Goal: Information Seeking & Learning: Compare options

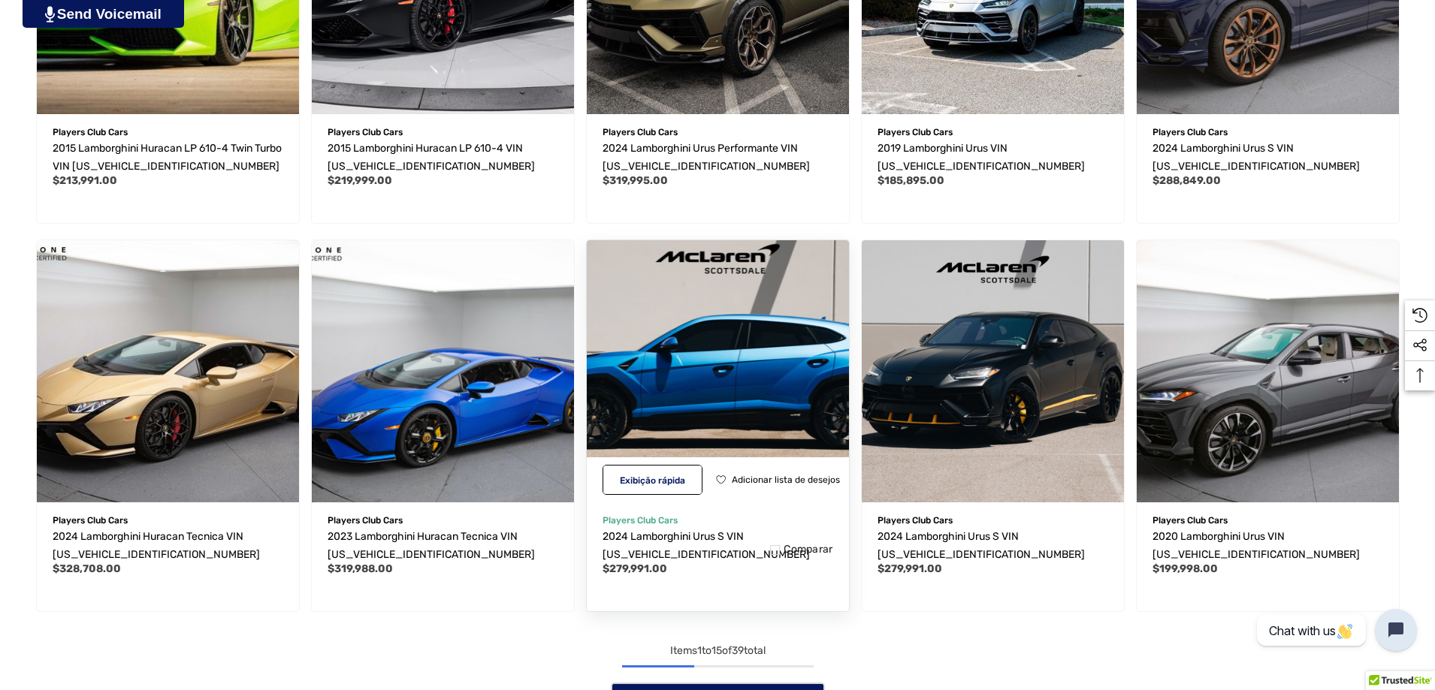
scroll to position [1202, 0]
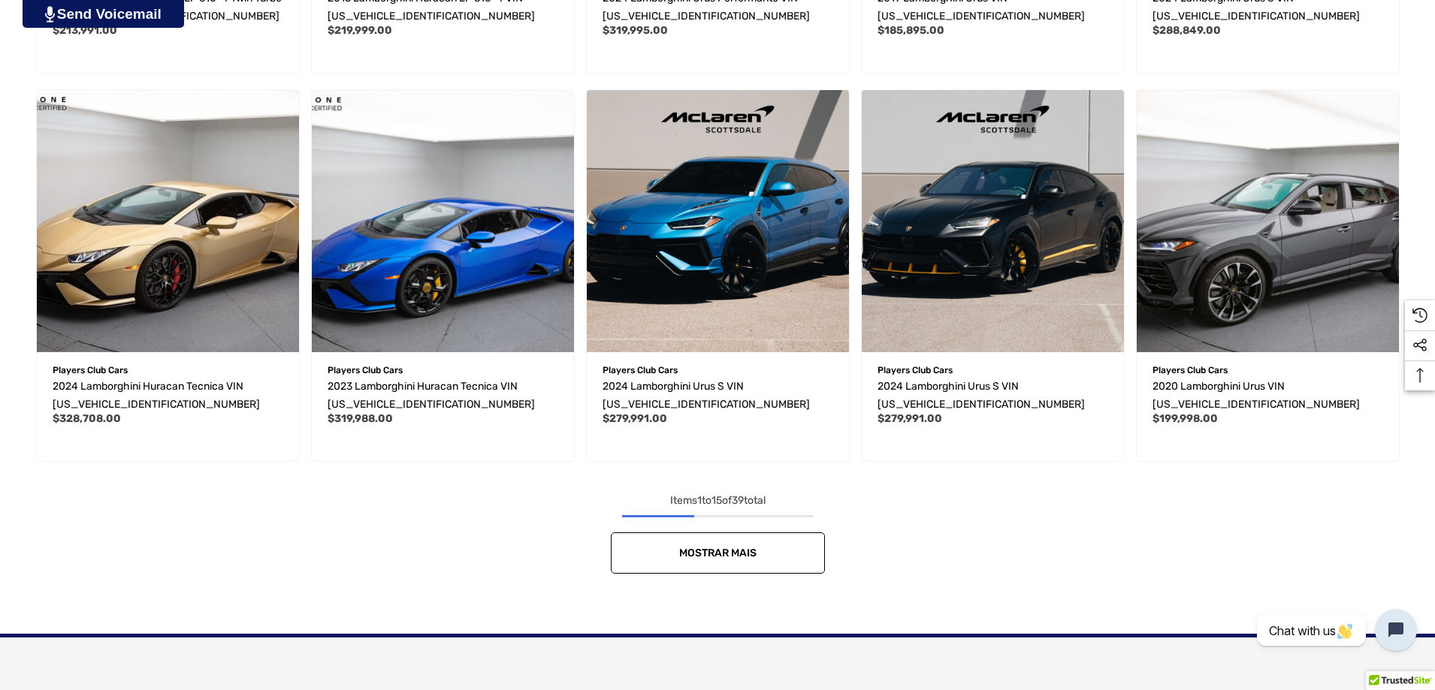
click at [771, 556] on link "Mostrar mais" at bounding box center [718, 553] width 214 height 41
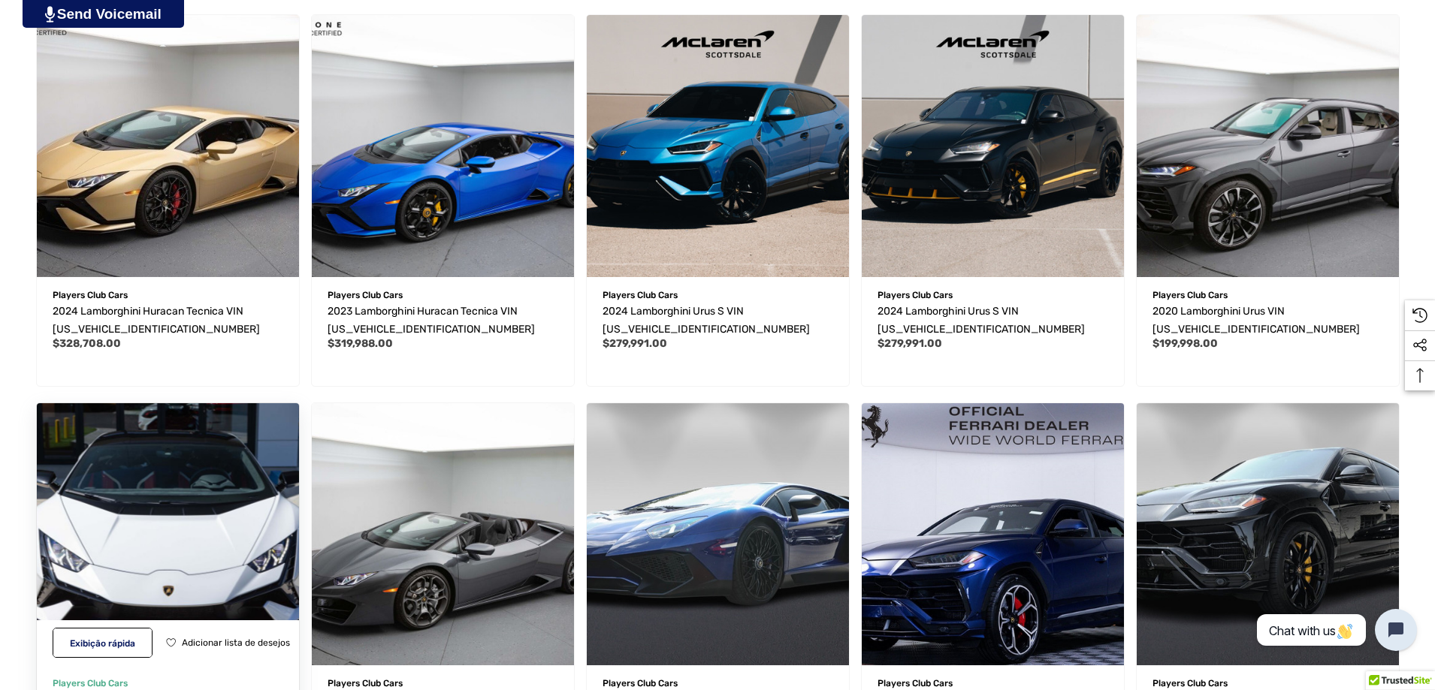
scroll to position [1503, 0]
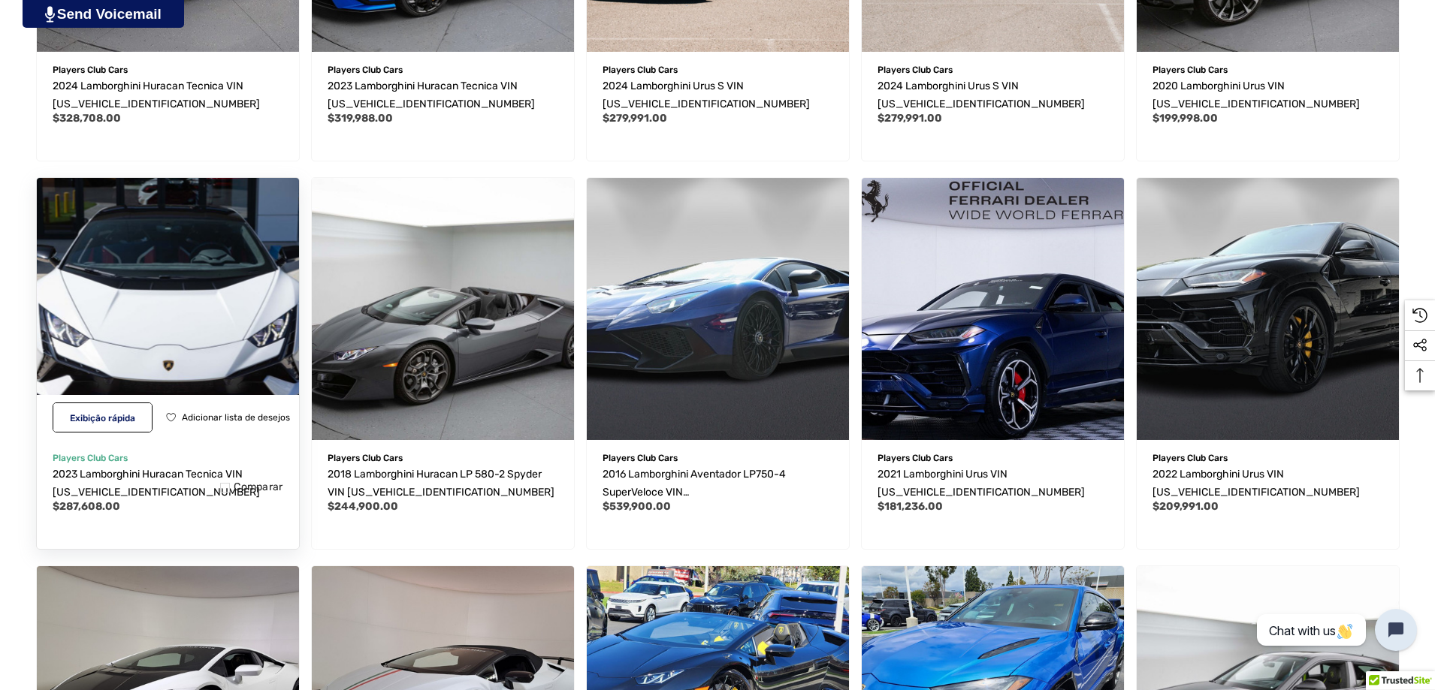
click at [213, 308] on img "2023 Lamborghini Huracan Tecnica VIN ZHWUB6ZF0PLA22749,$287,608.00\a" at bounding box center [167, 309] width 289 height 289
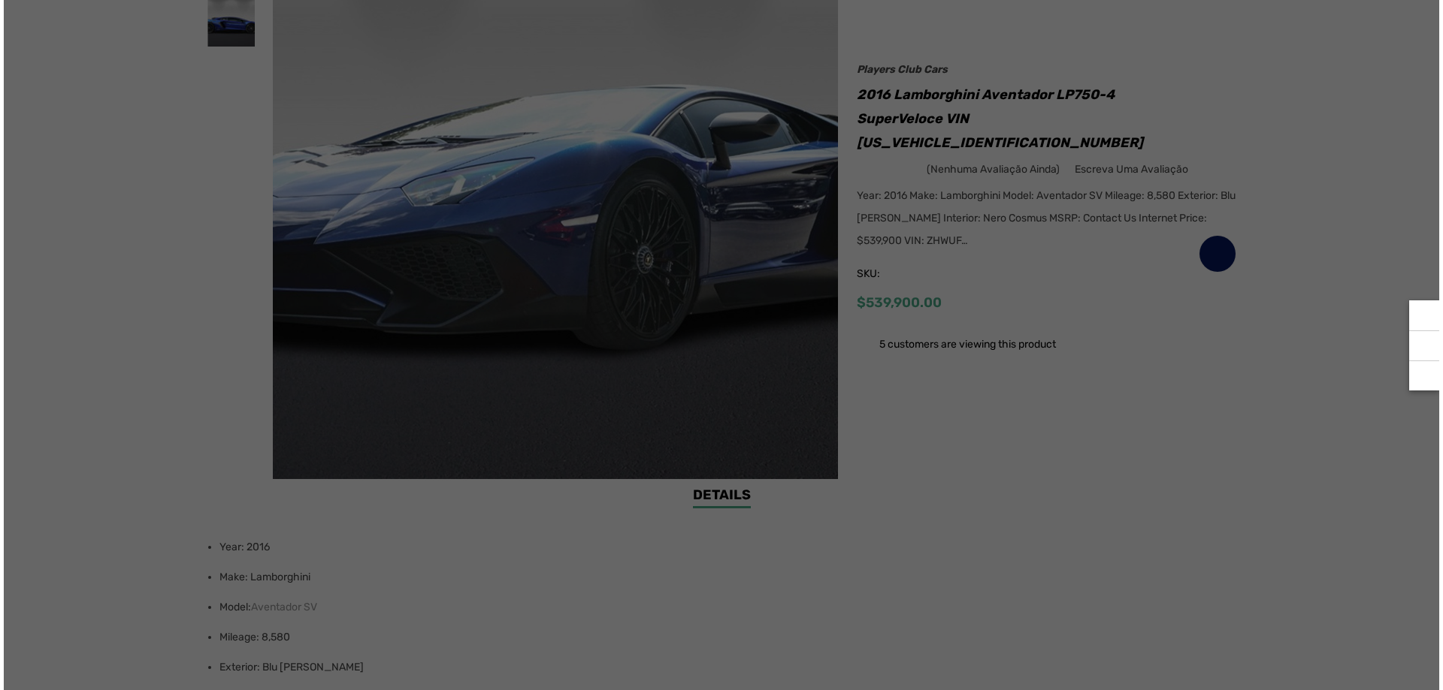
scroll to position [376, 0]
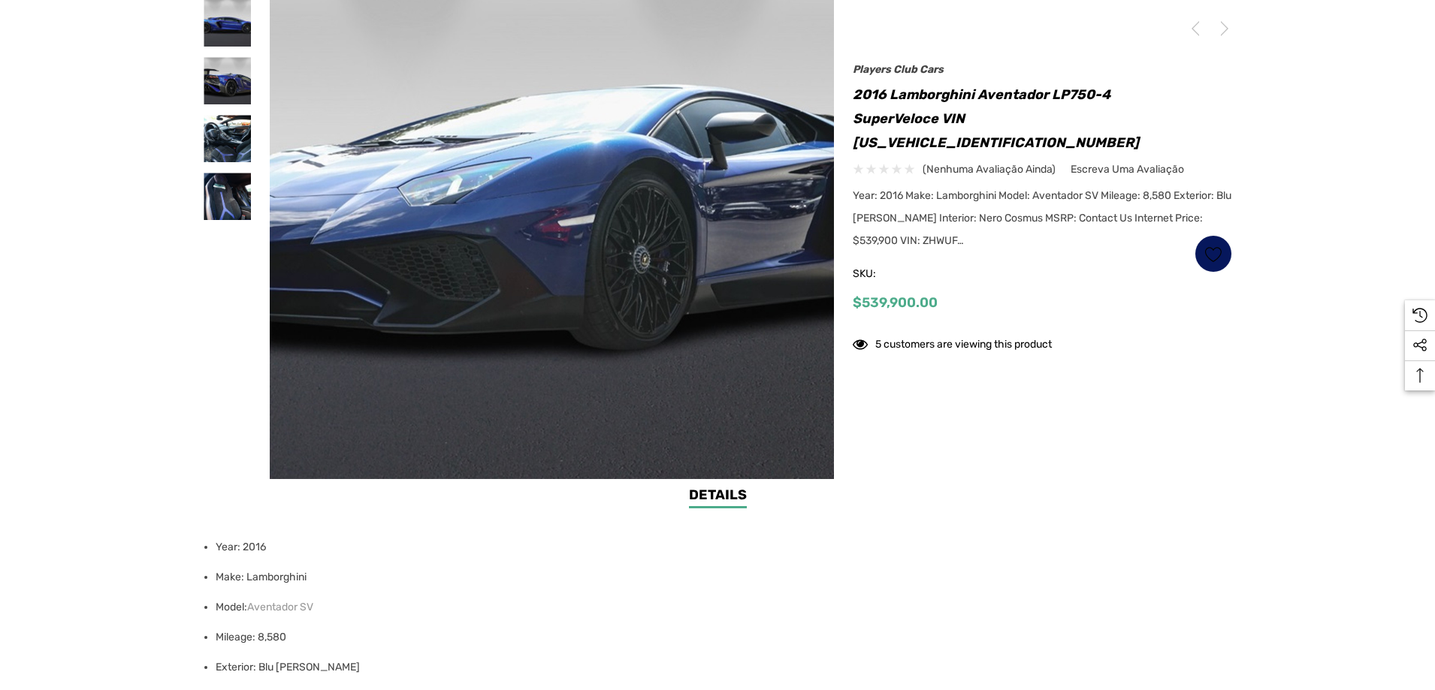
click at [517, 220] on img at bounding box center [553, 197] width 566 height 566
click at [1013, 332] on div "5 customers are viewing this product" at bounding box center [1042, 347] width 379 height 32
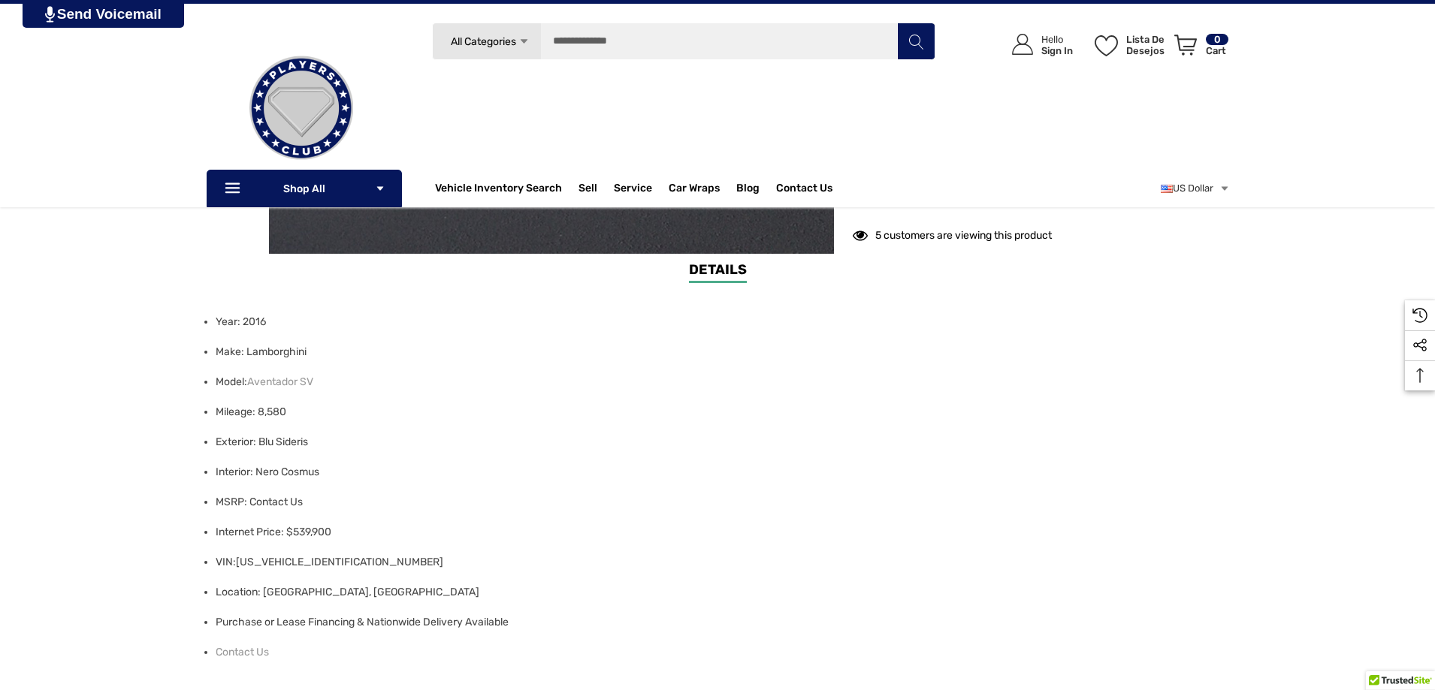
scroll to position [150, 0]
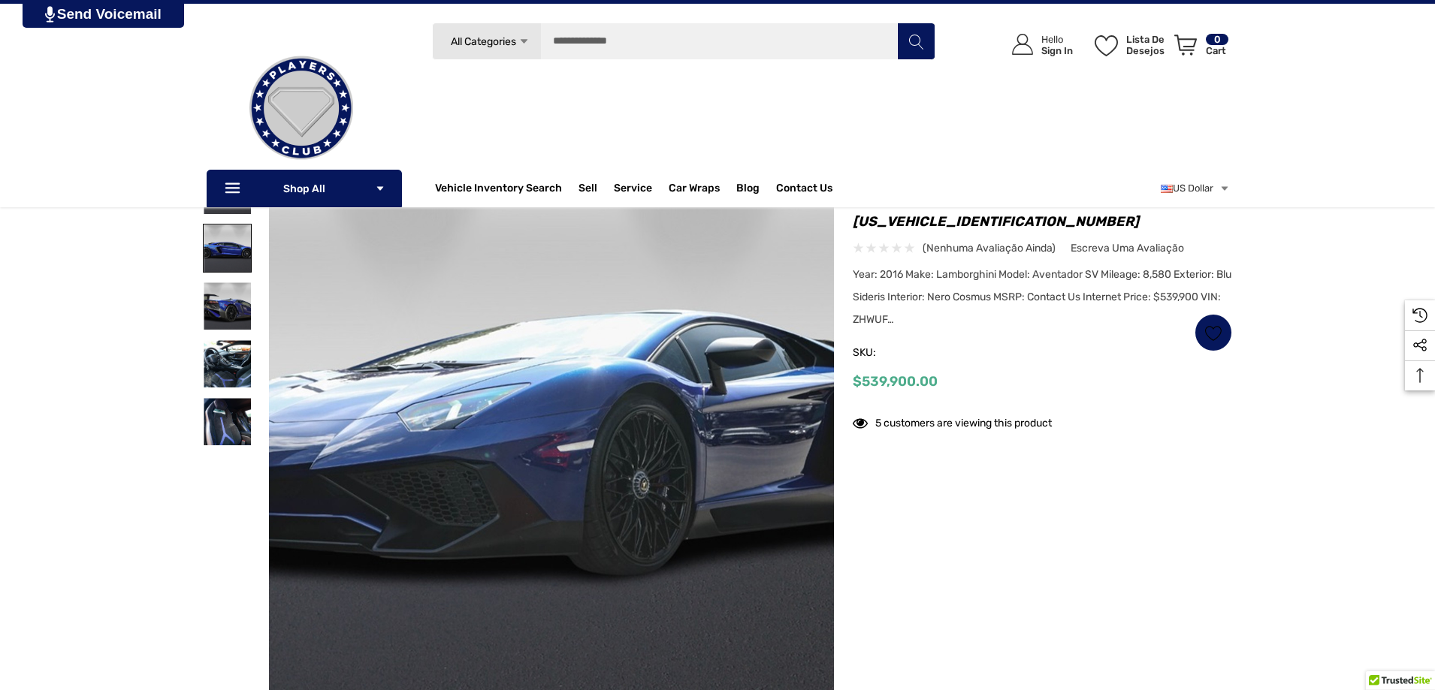
click at [234, 242] on img at bounding box center [227, 248] width 47 height 47
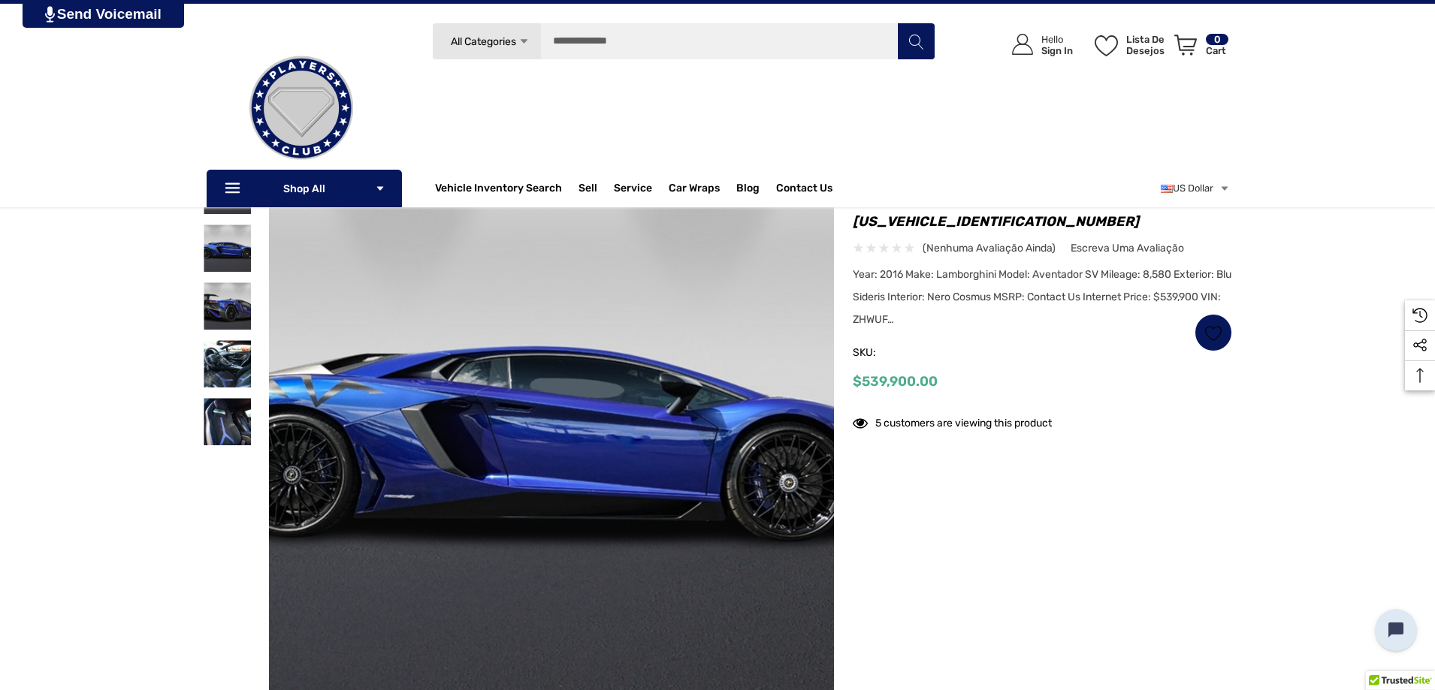
click at [225, 335] on div at bounding box center [227, 306] width 49 height 289
click at [229, 315] on img at bounding box center [227, 305] width 47 height 47
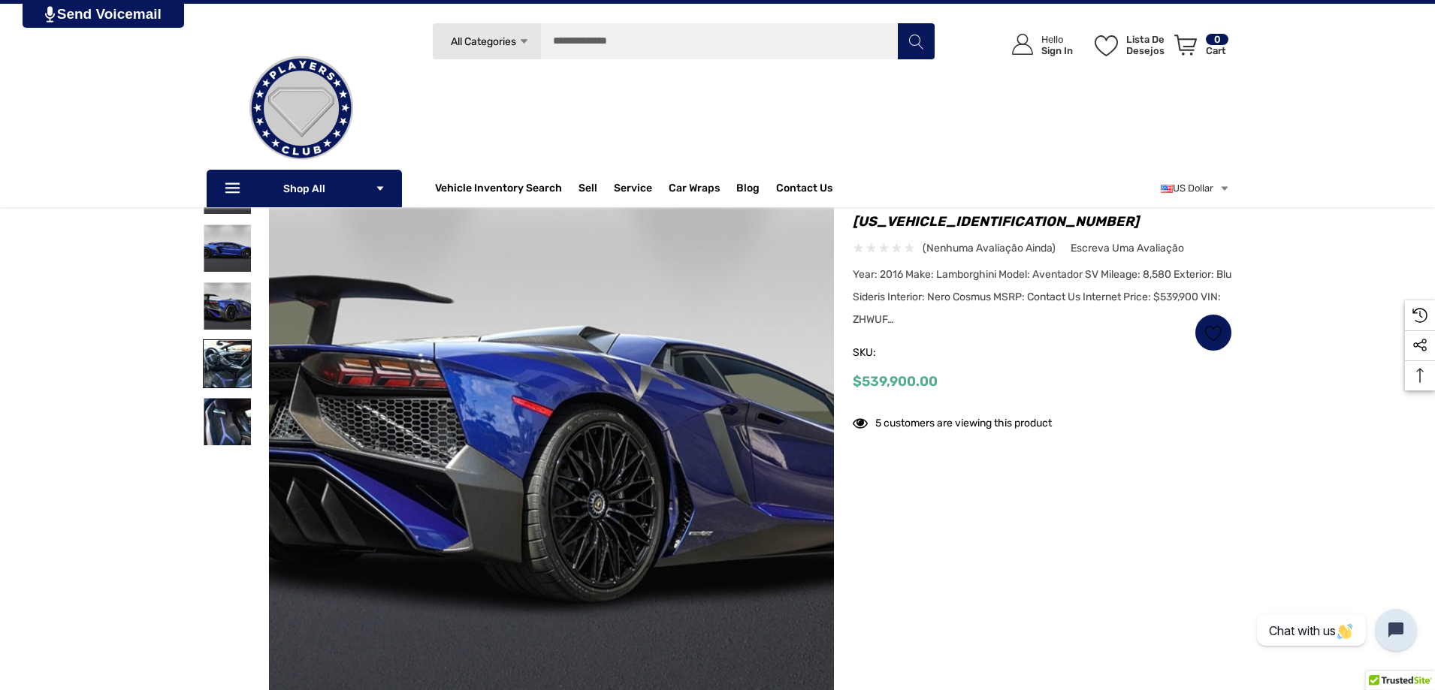
click at [230, 364] on img at bounding box center [227, 363] width 47 height 47
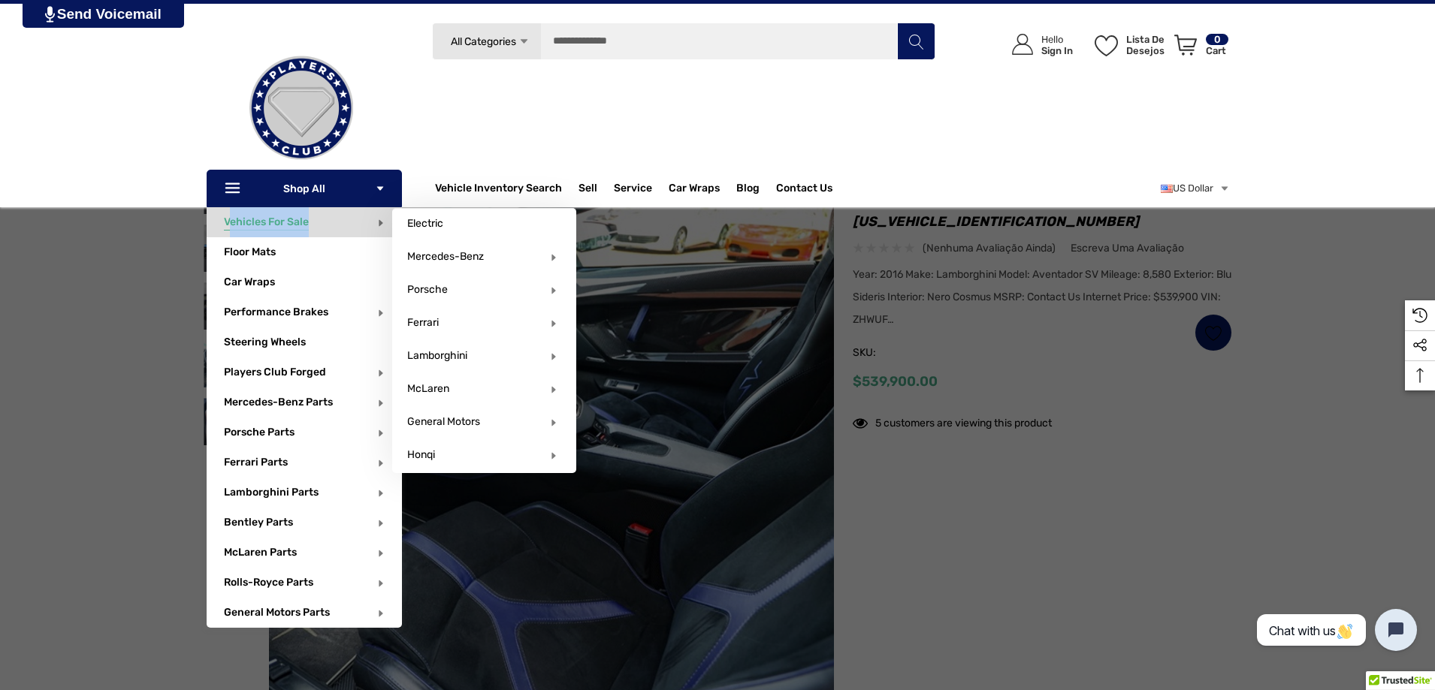
click at [231, 237] on p "Vehicles For Sale" at bounding box center [313, 222] width 178 height 30
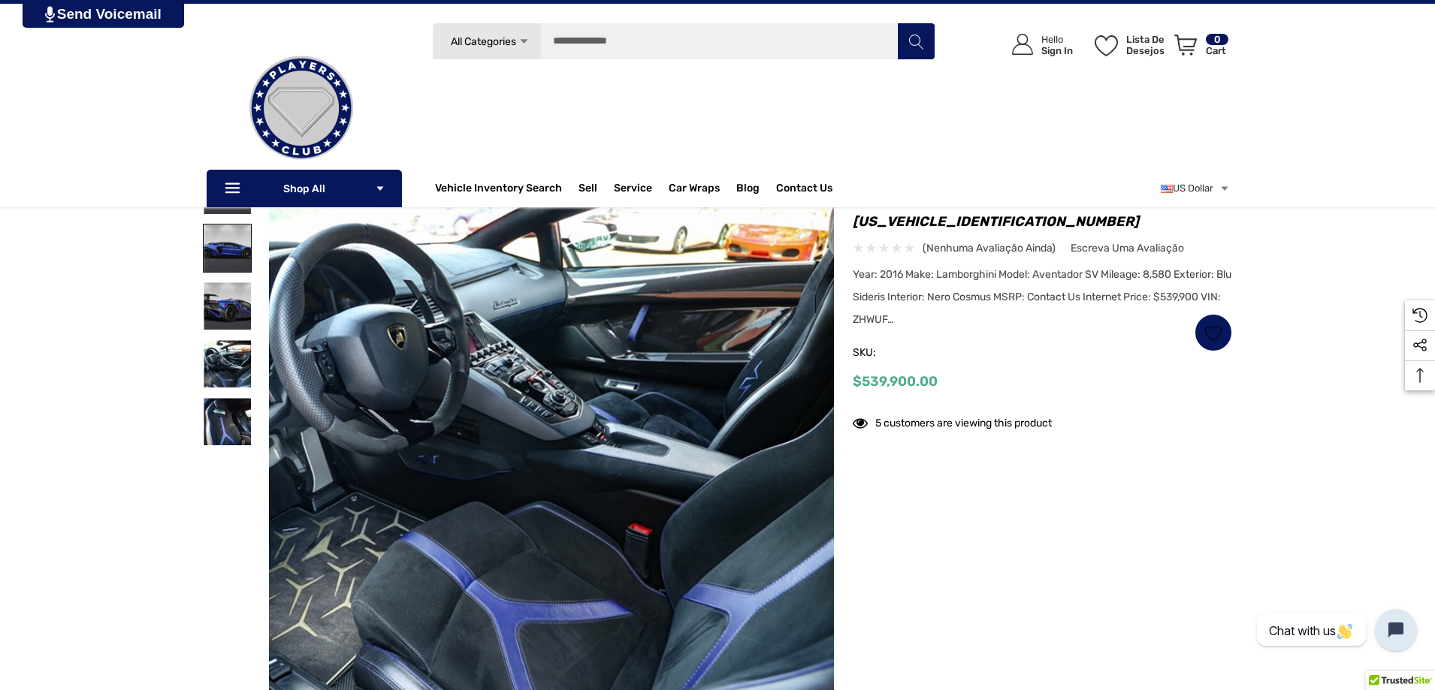
click at [223, 235] on img at bounding box center [227, 248] width 47 height 47
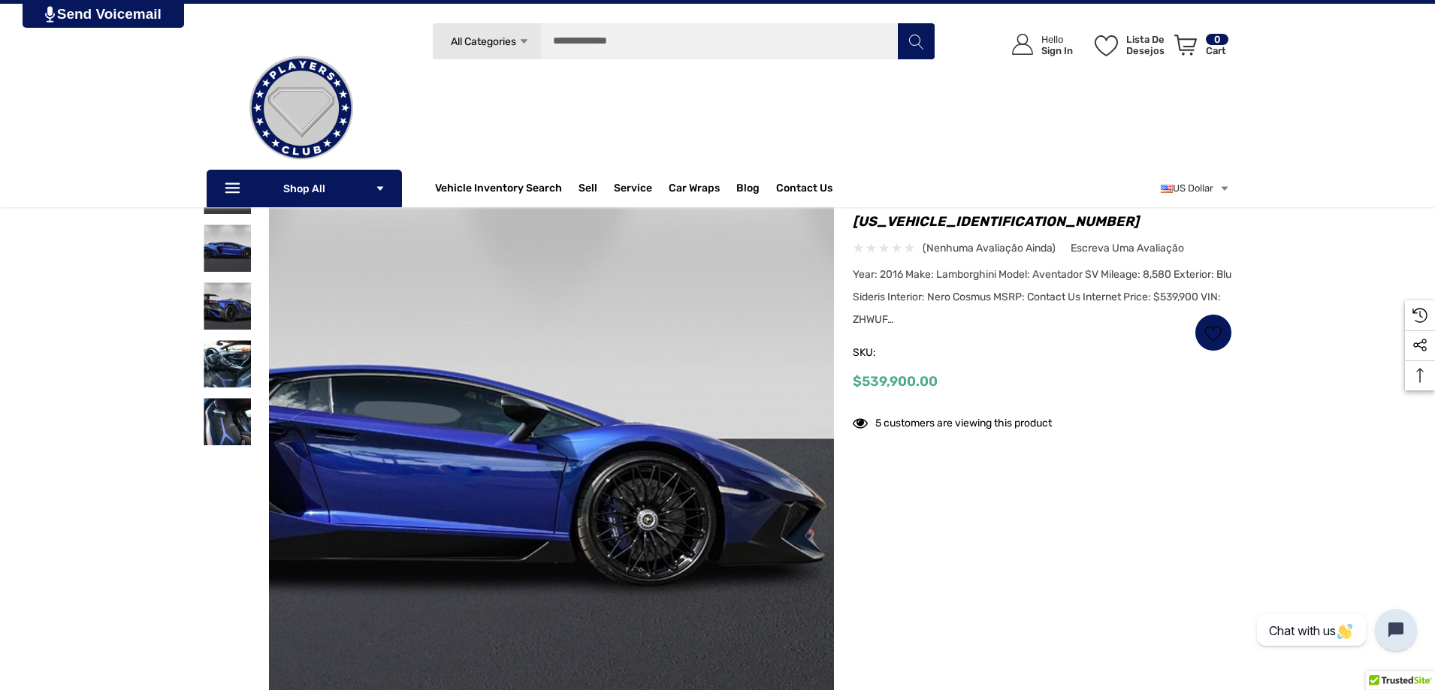
scroll to position [0, 0]
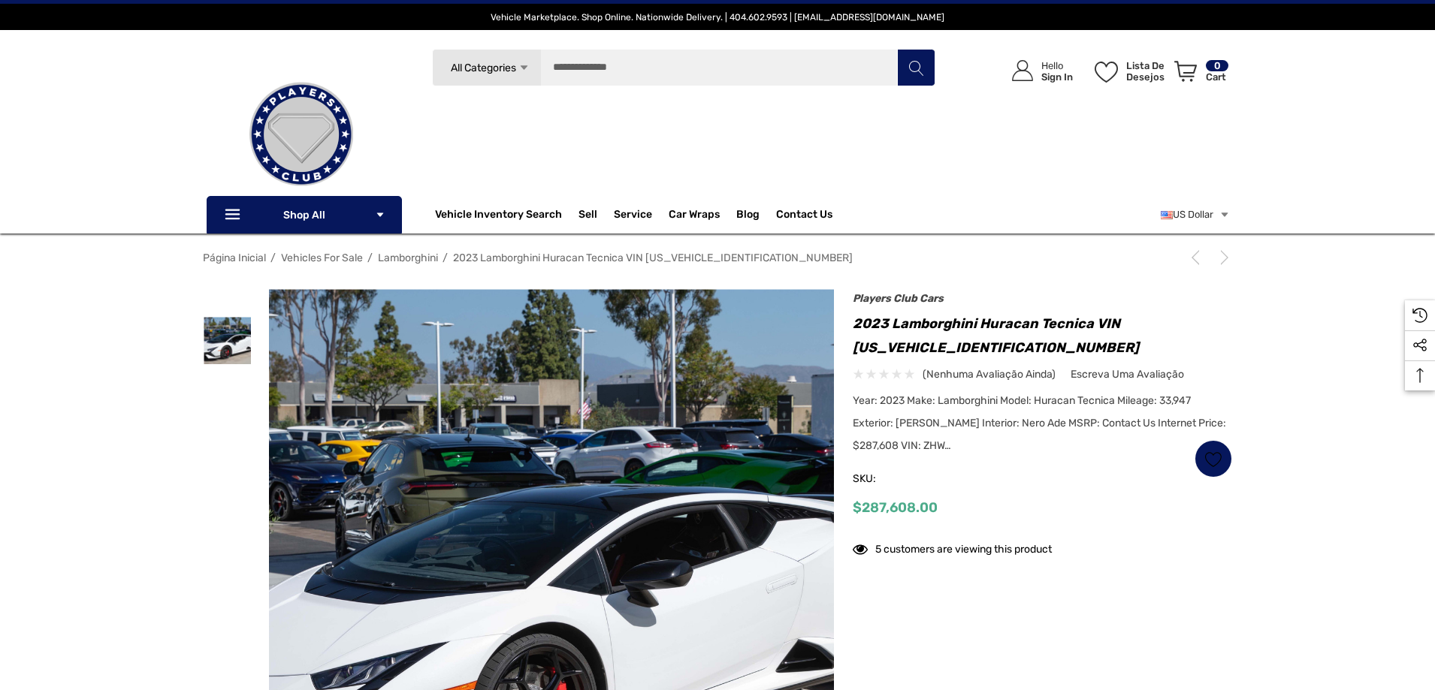
scroll to position [75, 0]
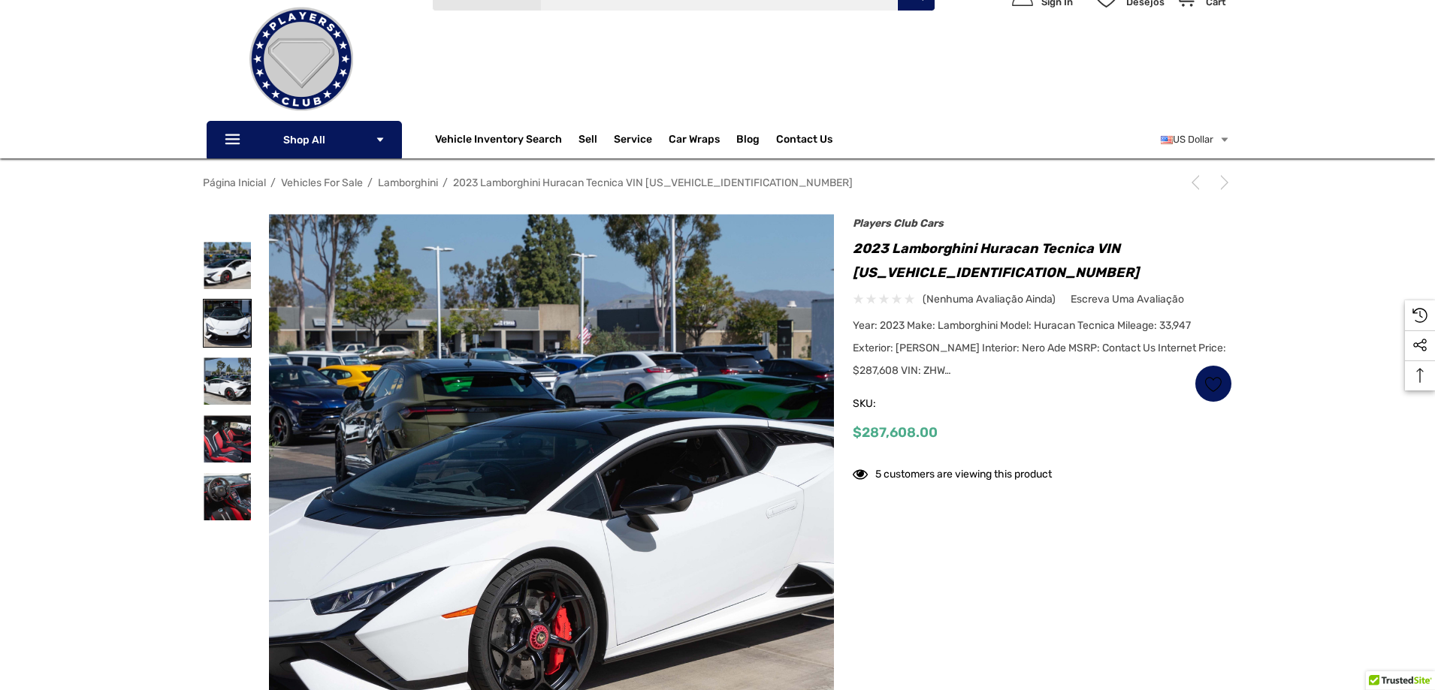
click at [226, 300] on img at bounding box center [227, 323] width 47 height 47
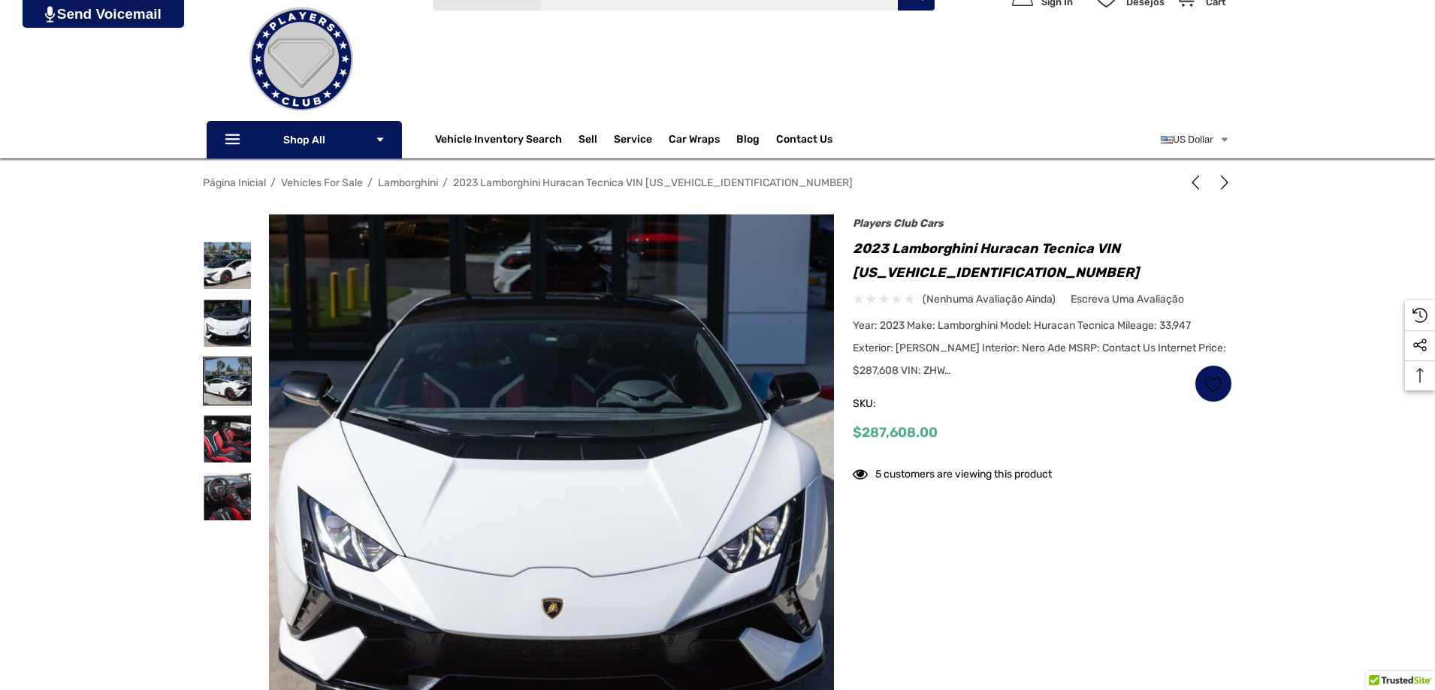
click at [206, 390] on img at bounding box center [227, 381] width 47 height 47
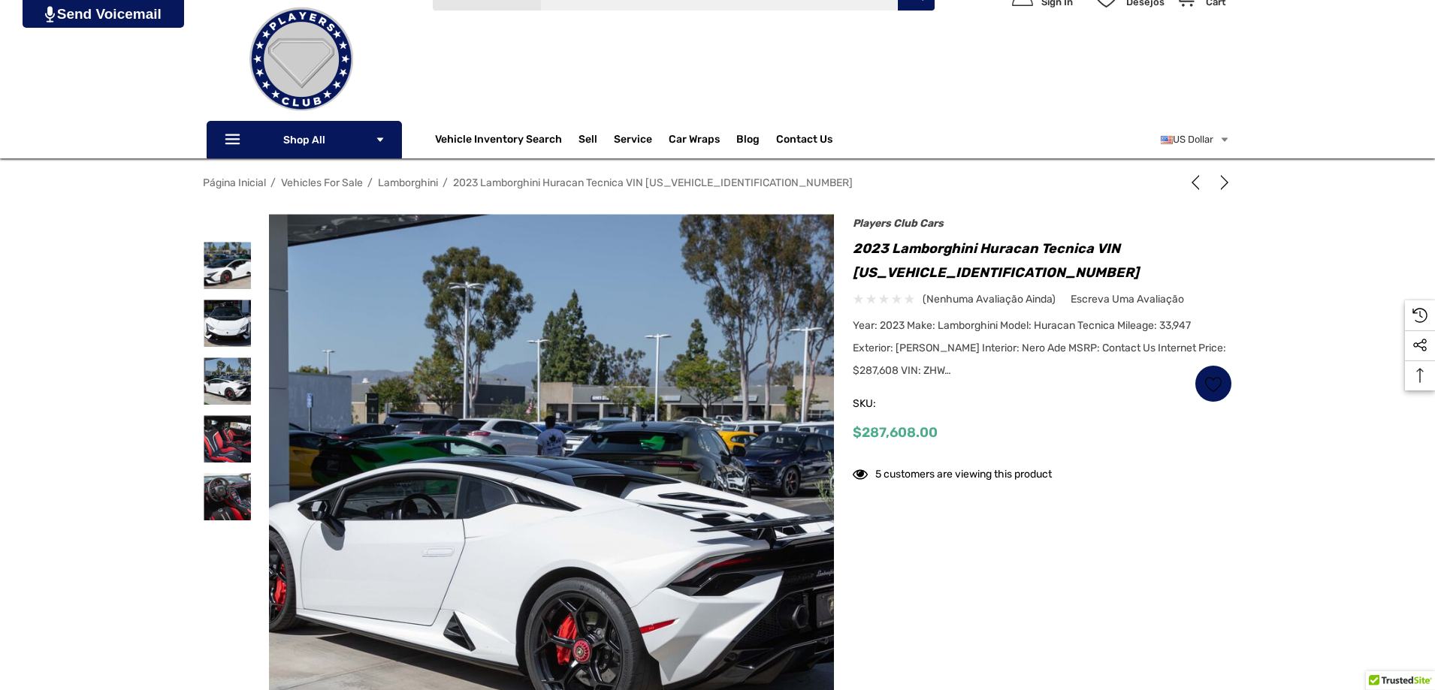
scroll to position [0, 0]
click at [220, 477] on img at bounding box center [227, 496] width 47 height 47
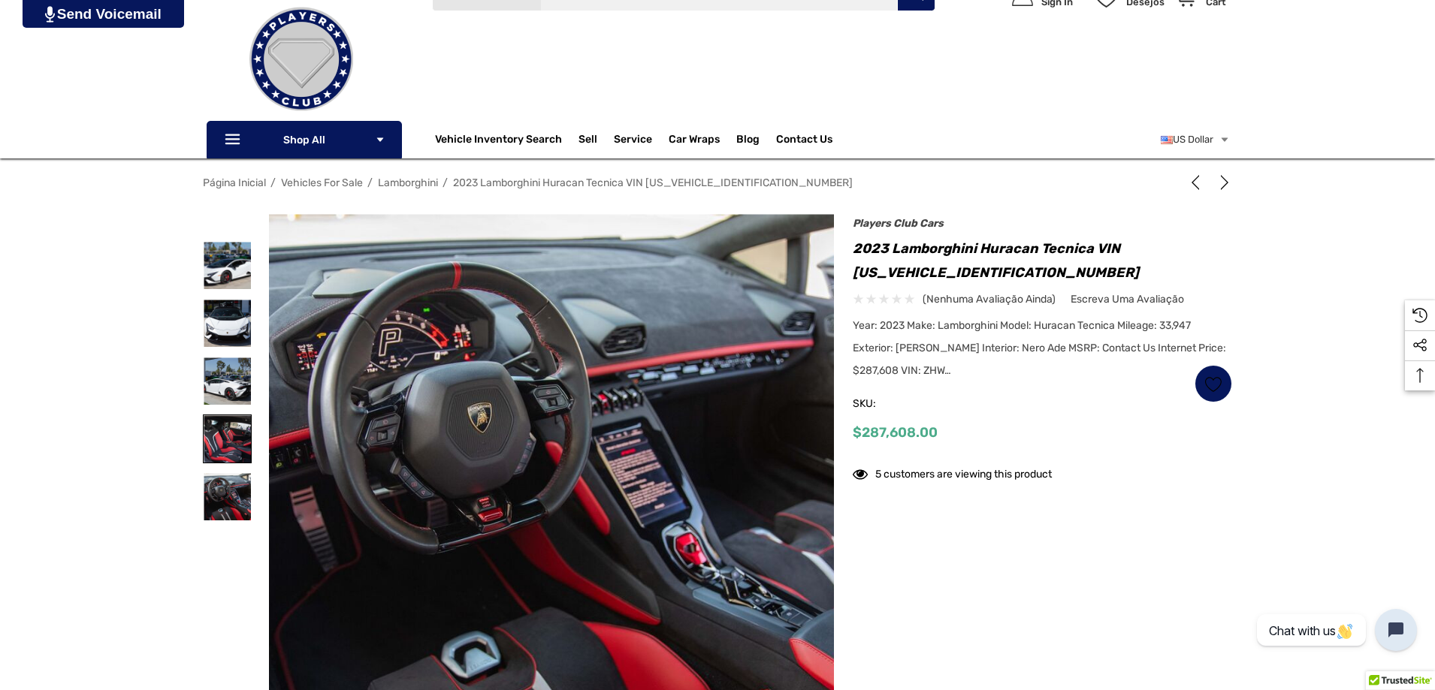
click at [229, 440] on img at bounding box center [227, 438] width 47 height 47
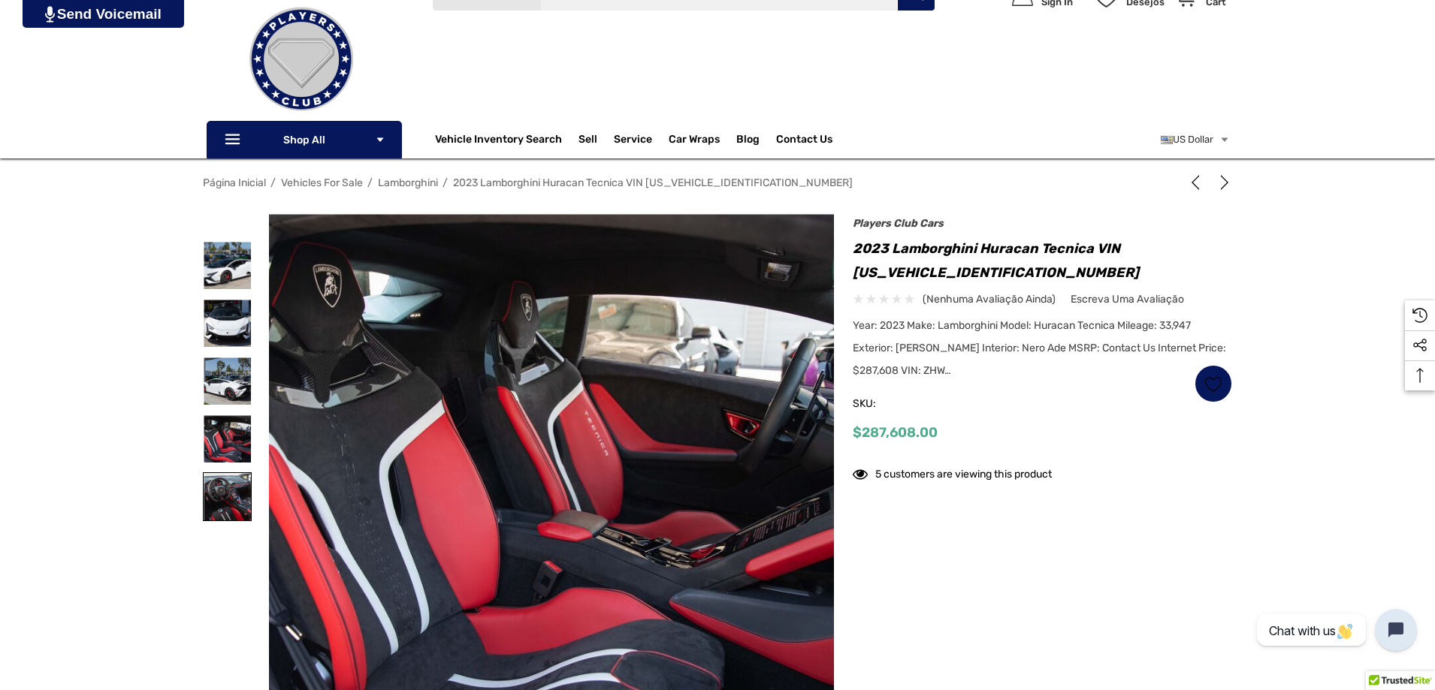
click at [243, 473] on img at bounding box center [227, 496] width 47 height 47
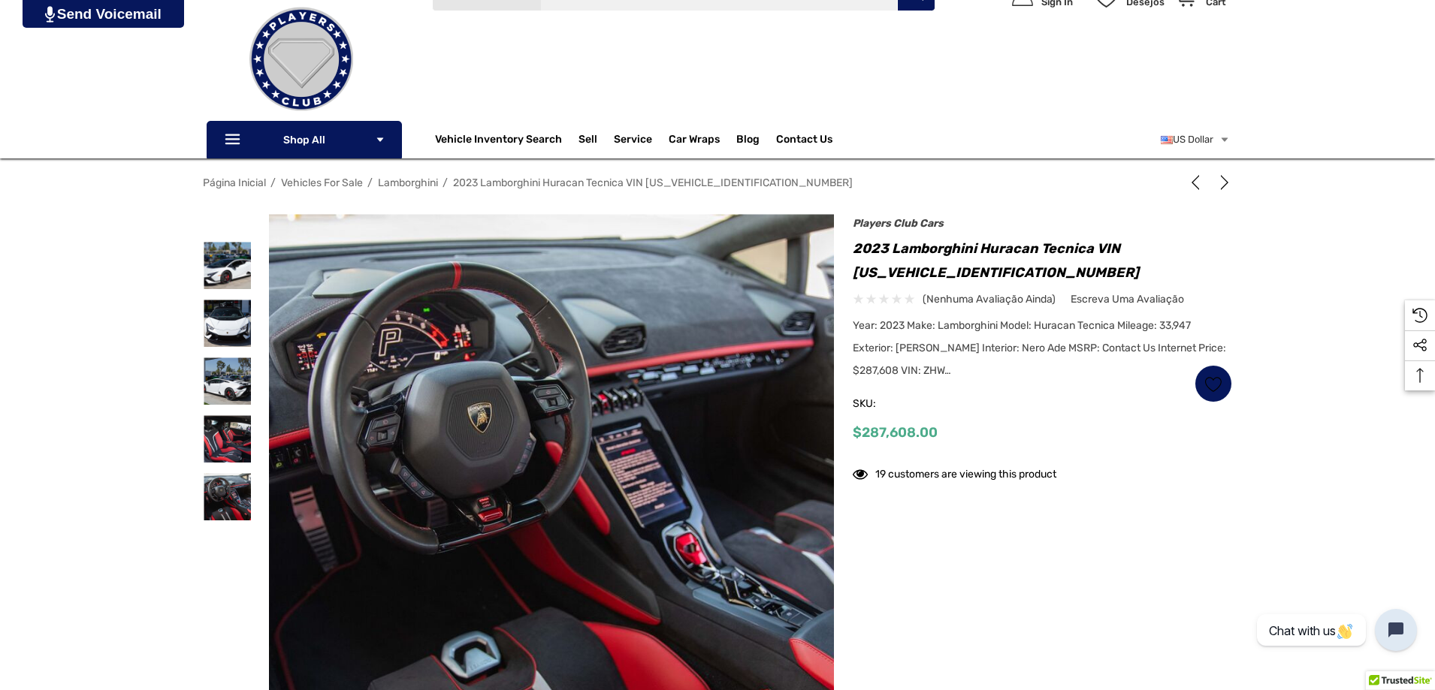
click at [225, 291] on div at bounding box center [227, 266] width 49 height 58
click at [237, 272] on img at bounding box center [227, 265] width 47 height 47
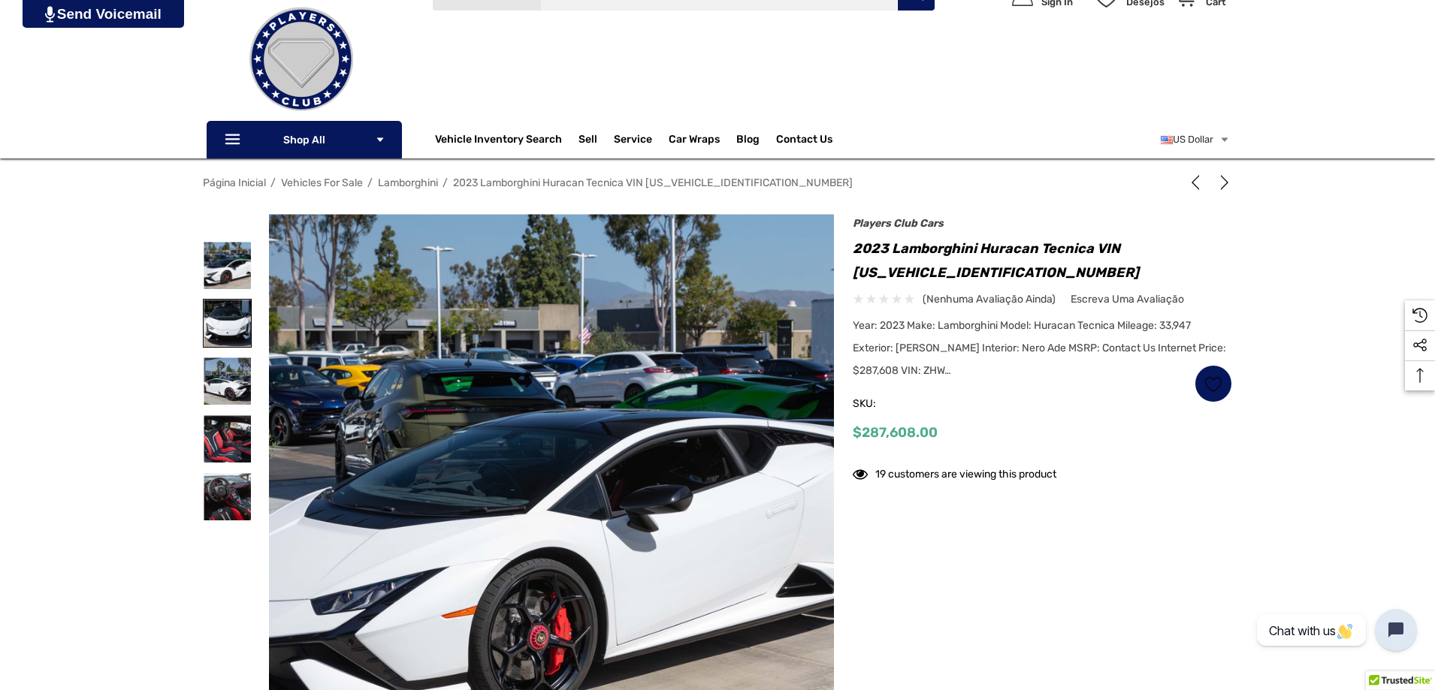
click at [242, 340] on img at bounding box center [227, 323] width 47 height 47
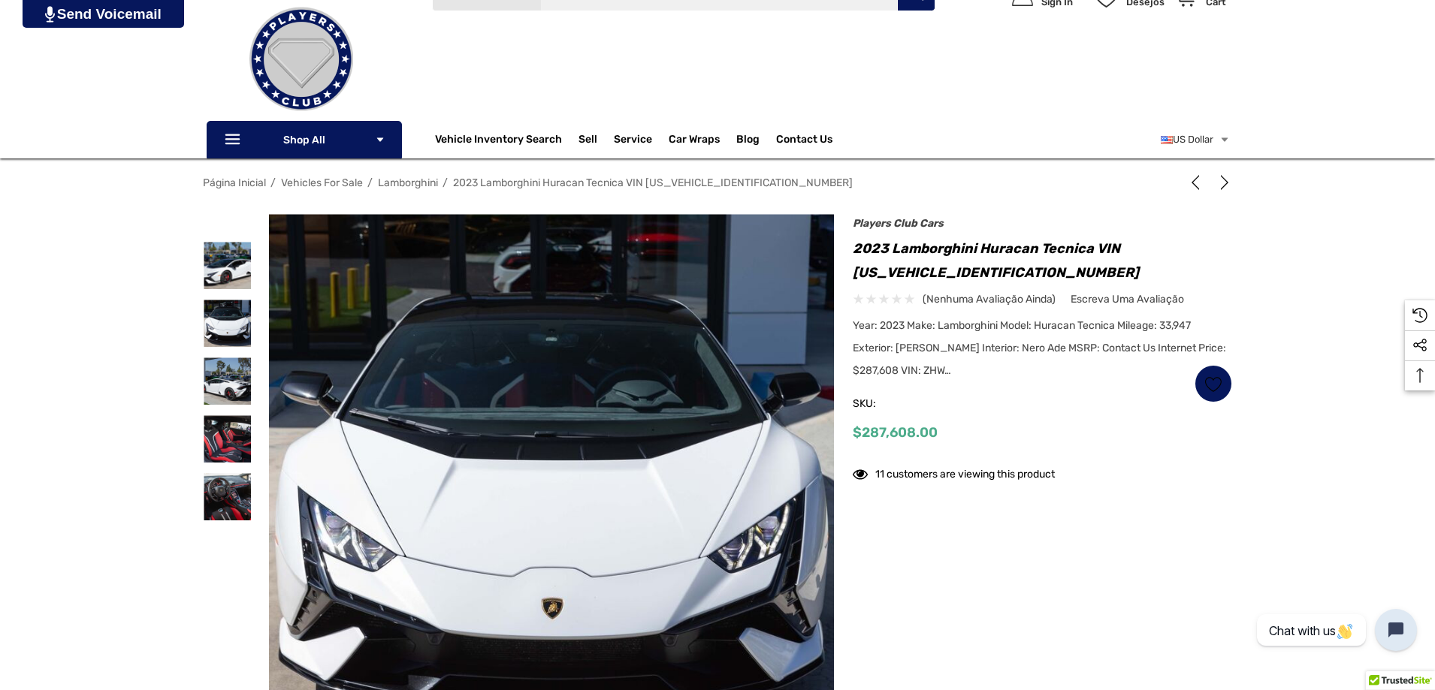
drag, startPoint x: 786, startPoint y: 193, endPoint x: 754, endPoint y: 222, distance: 43.6
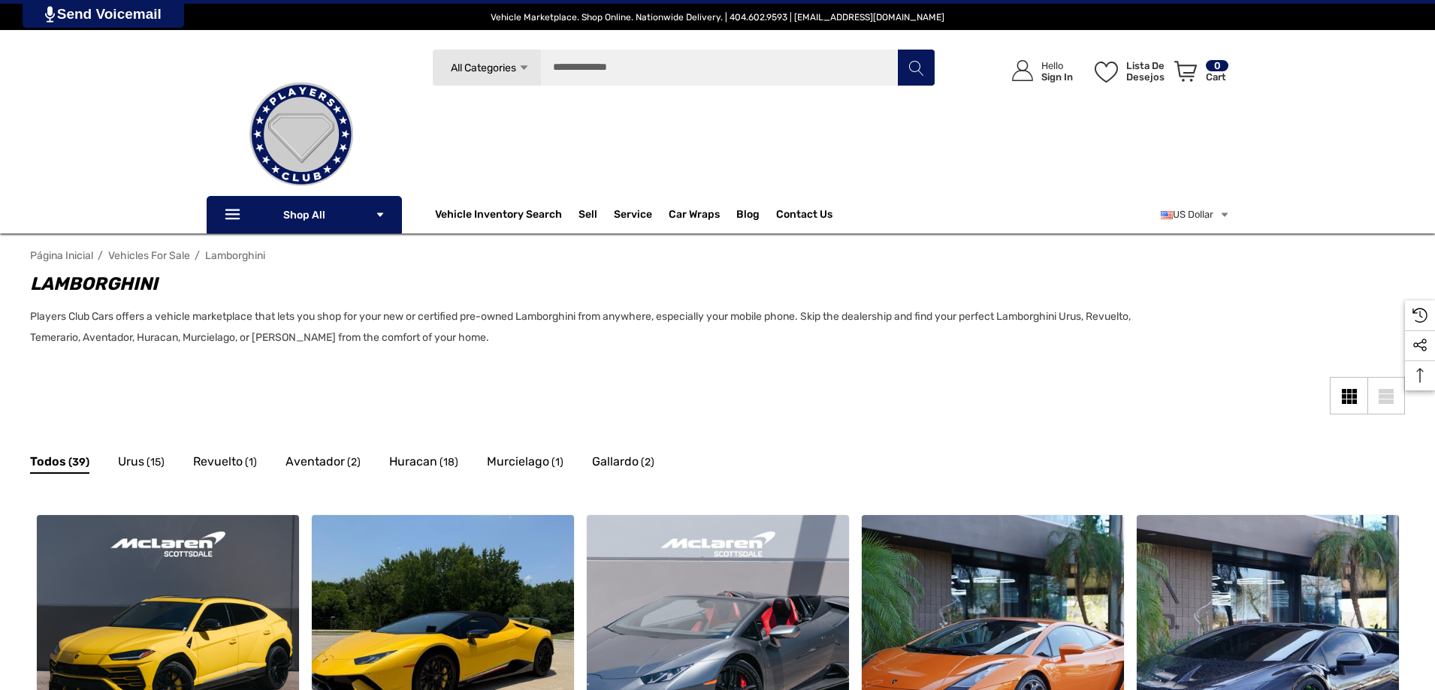
click at [282, 138] on img at bounding box center [301, 134] width 150 height 150
click at [281, 139] on img at bounding box center [301, 134] width 150 height 150
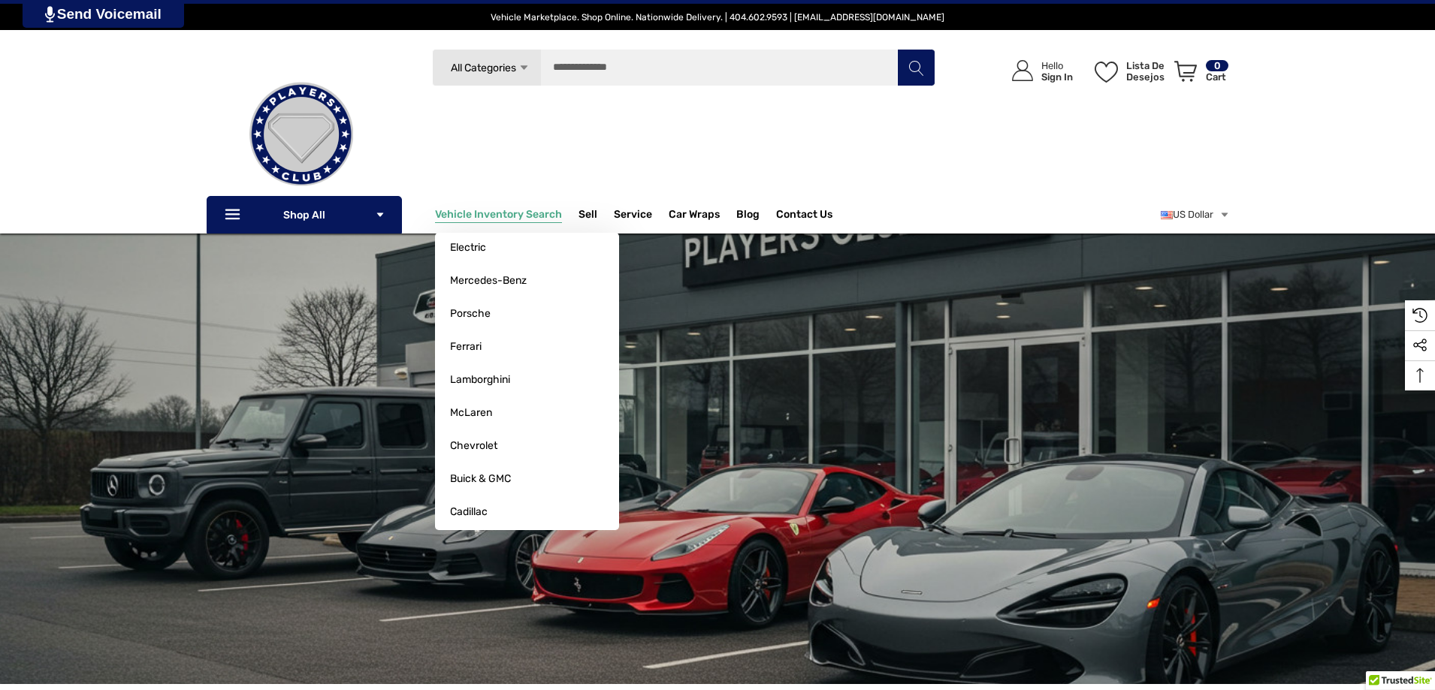
drag, startPoint x: 533, startPoint y: 304, endPoint x: 524, endPoint y: 204, distance: 99.6
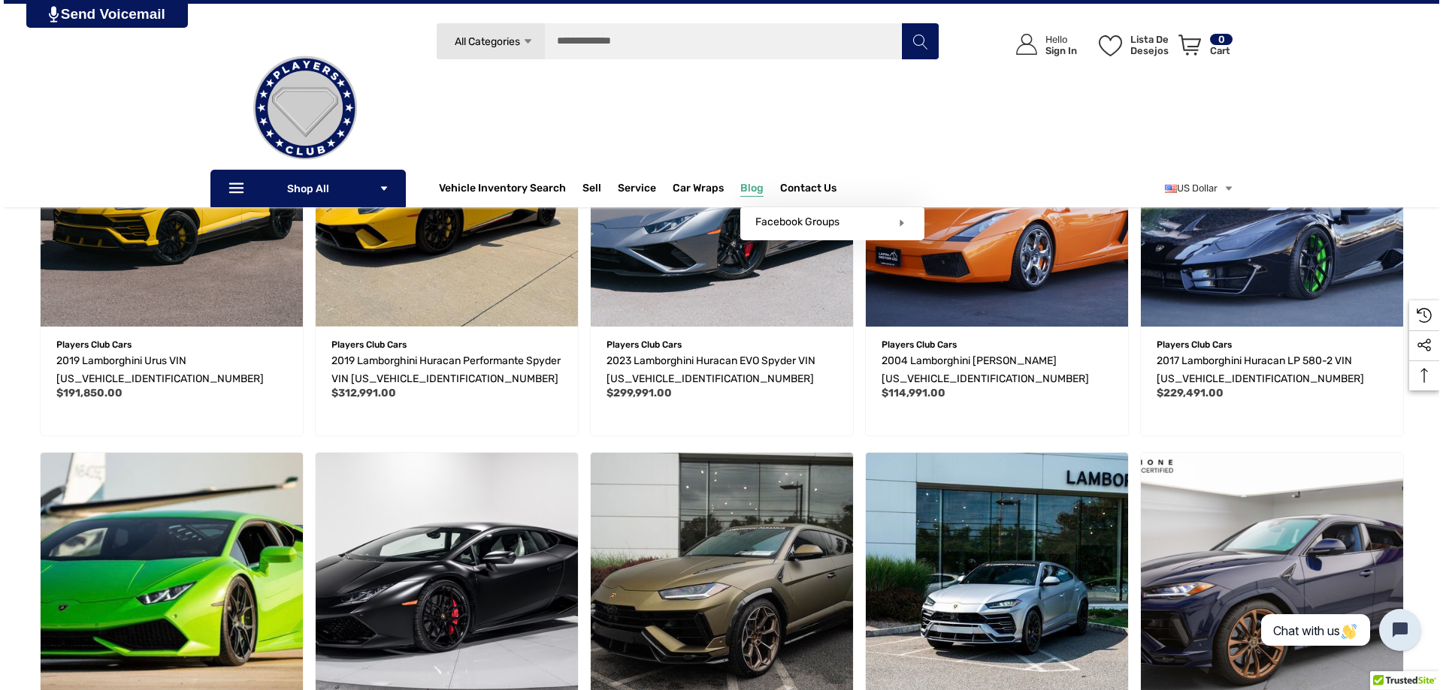
scroll to position [75, 0]
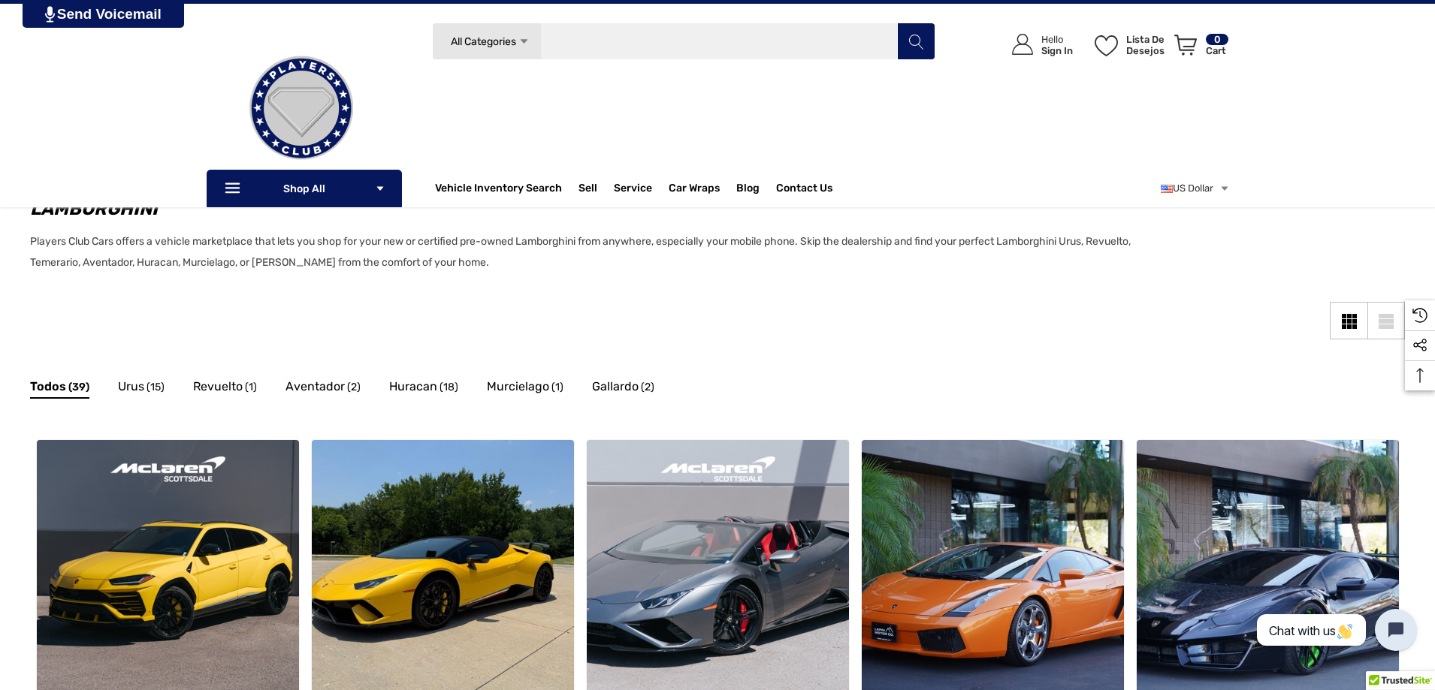
click at [683, 37] on input "Pesquisar" at bounding box center [683, 42] width 503 height 38
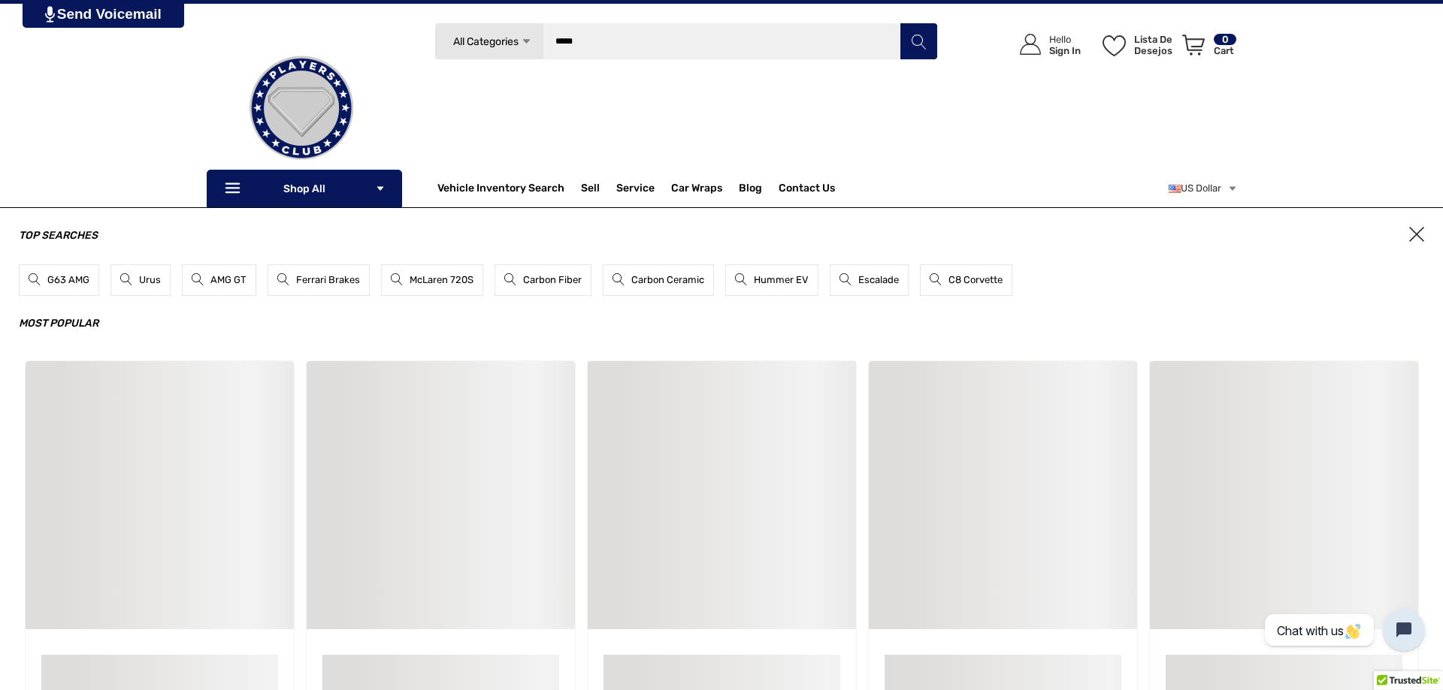
type input "*****"
click at [899, 23] on button "Pesquisar" at bounding box center [918, 42] width 38 height 38
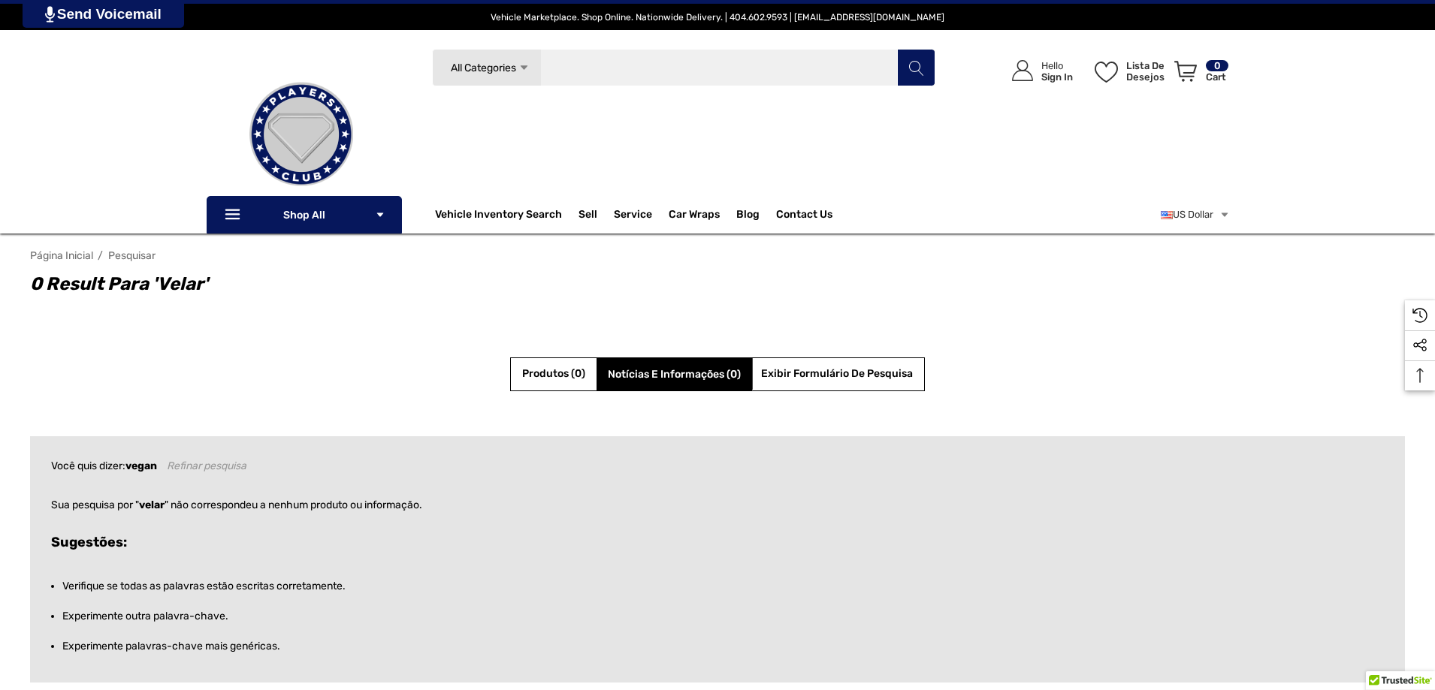
click at [864, 79] on input "Pesquisar" at bounding box center [683, 68] width 503 height 38
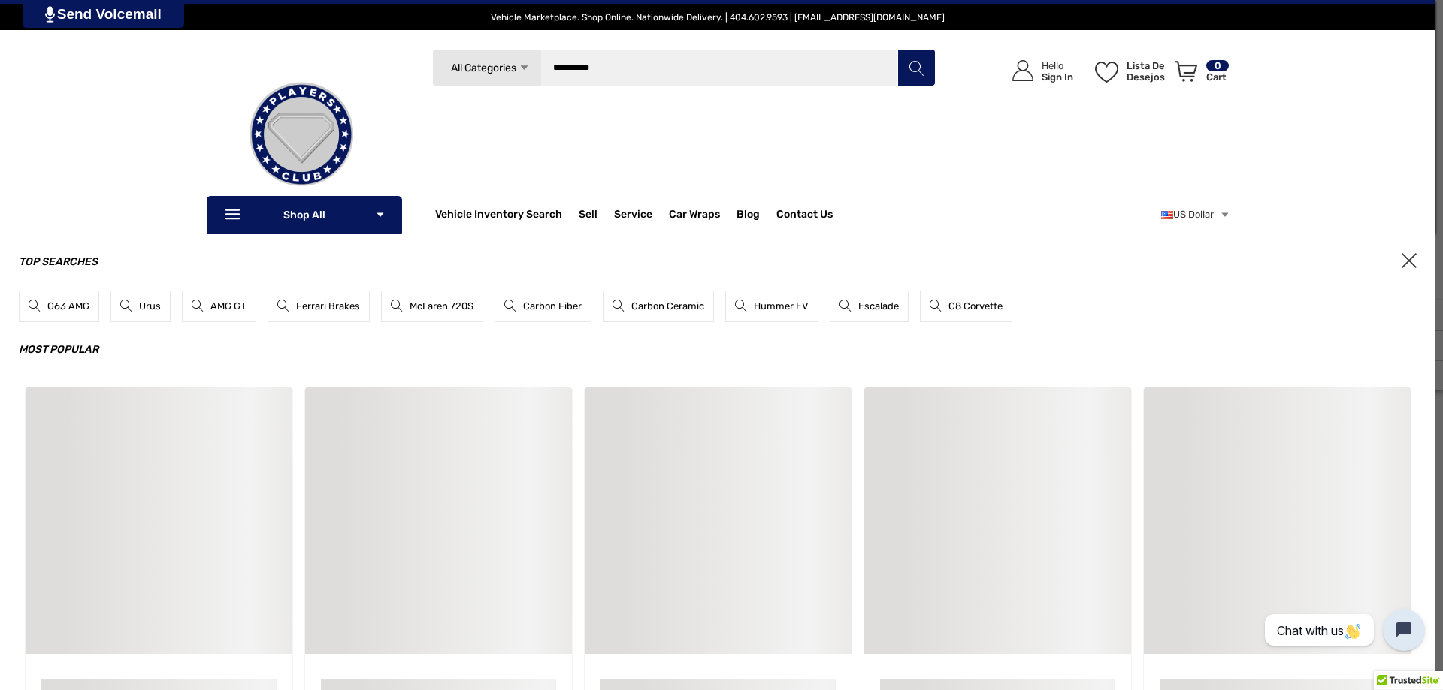
type input "**********"
click at [897, 49] on button "Pesquisar" at bounding box center [916, 68] width 38 height 38
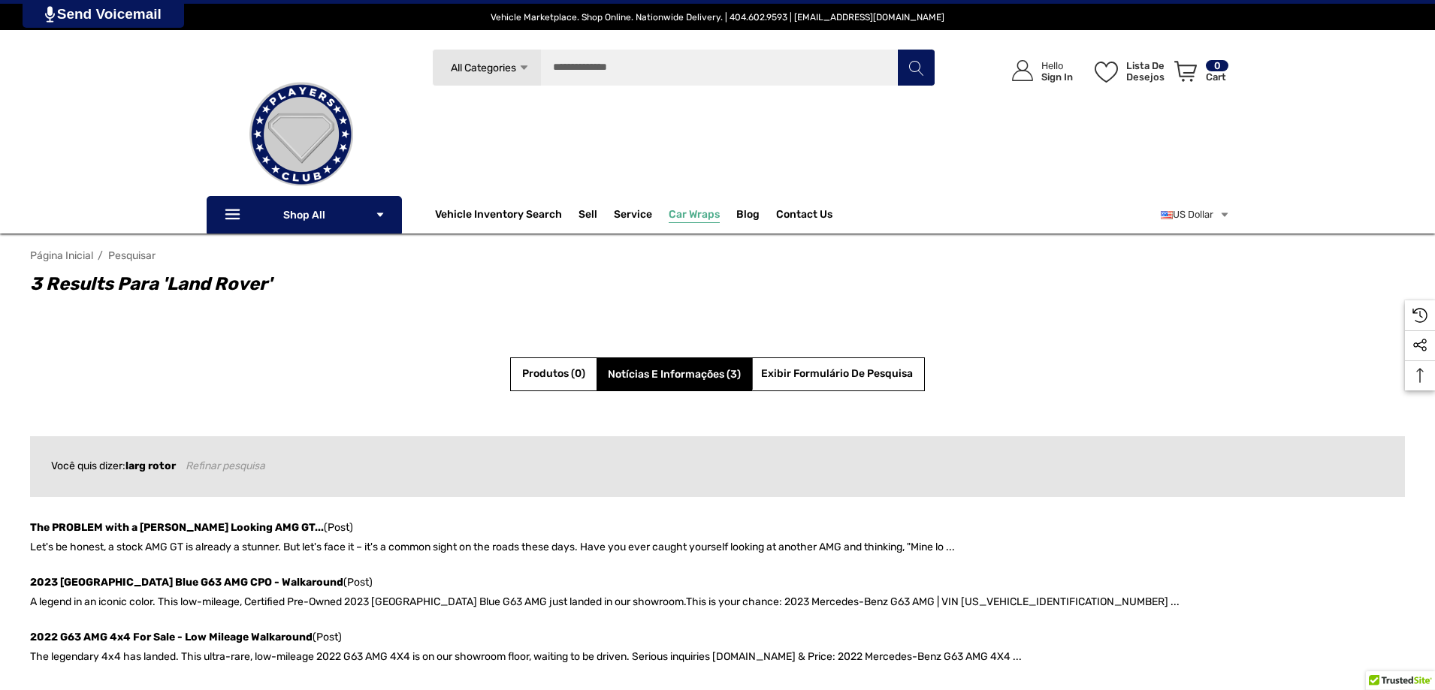
click at [687, 215] on span "Car Wraps" at bounding box center [694, 216] width 51 height 17
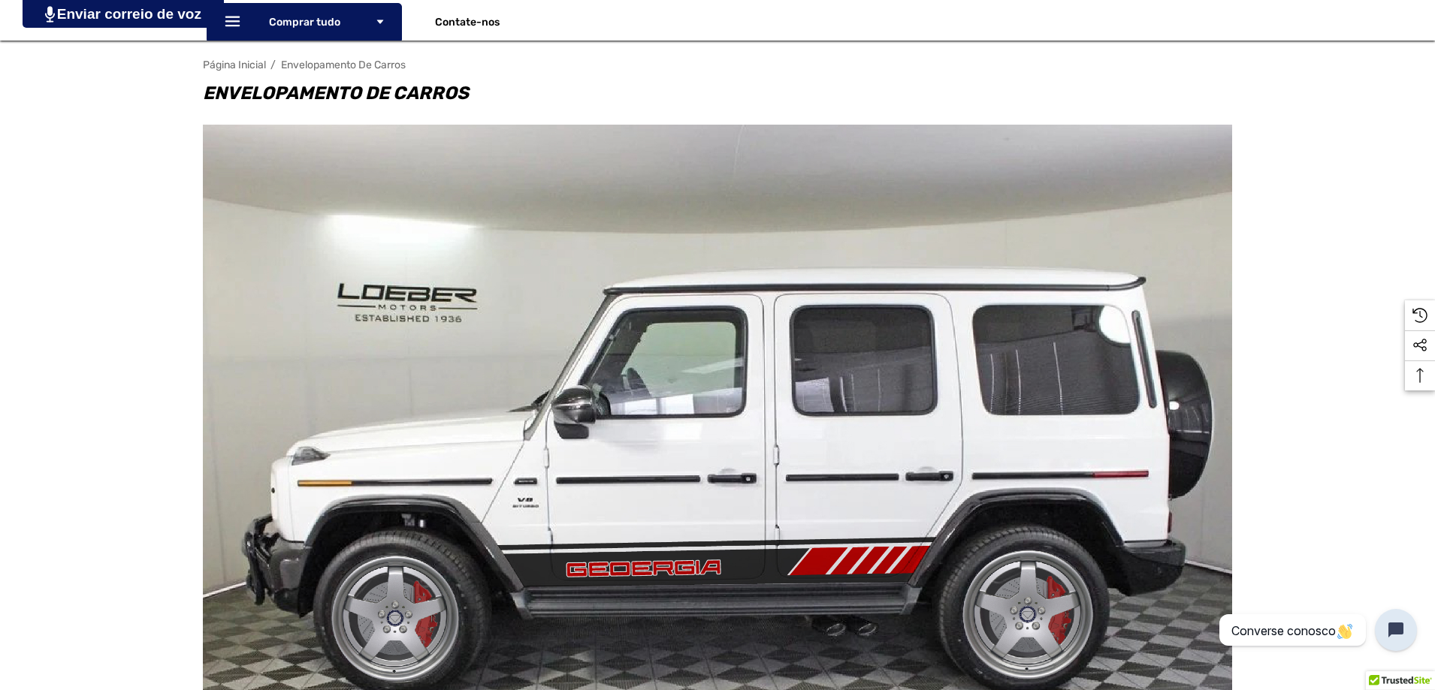
scroll to position [150, 0]
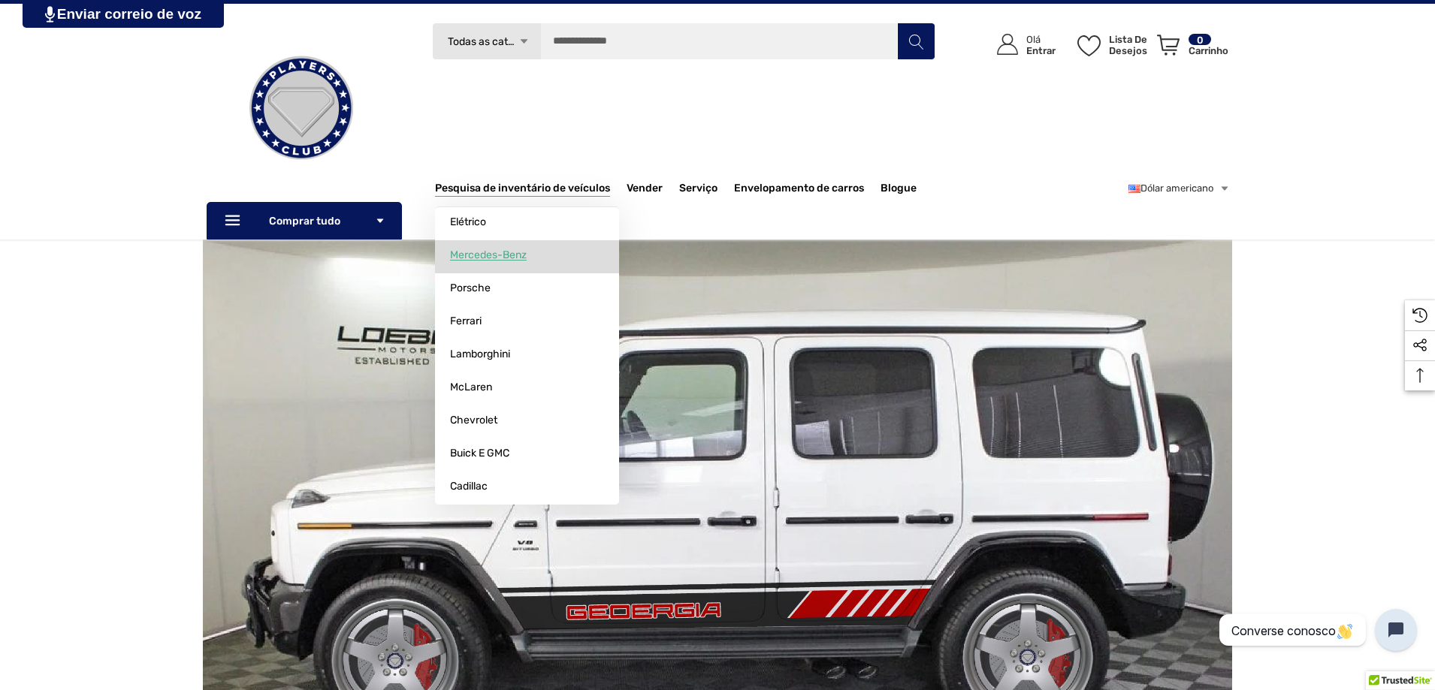
click at [480, 246] on link "Mercedes-Benz" at bounding box center [527, 255] width 184 height 30
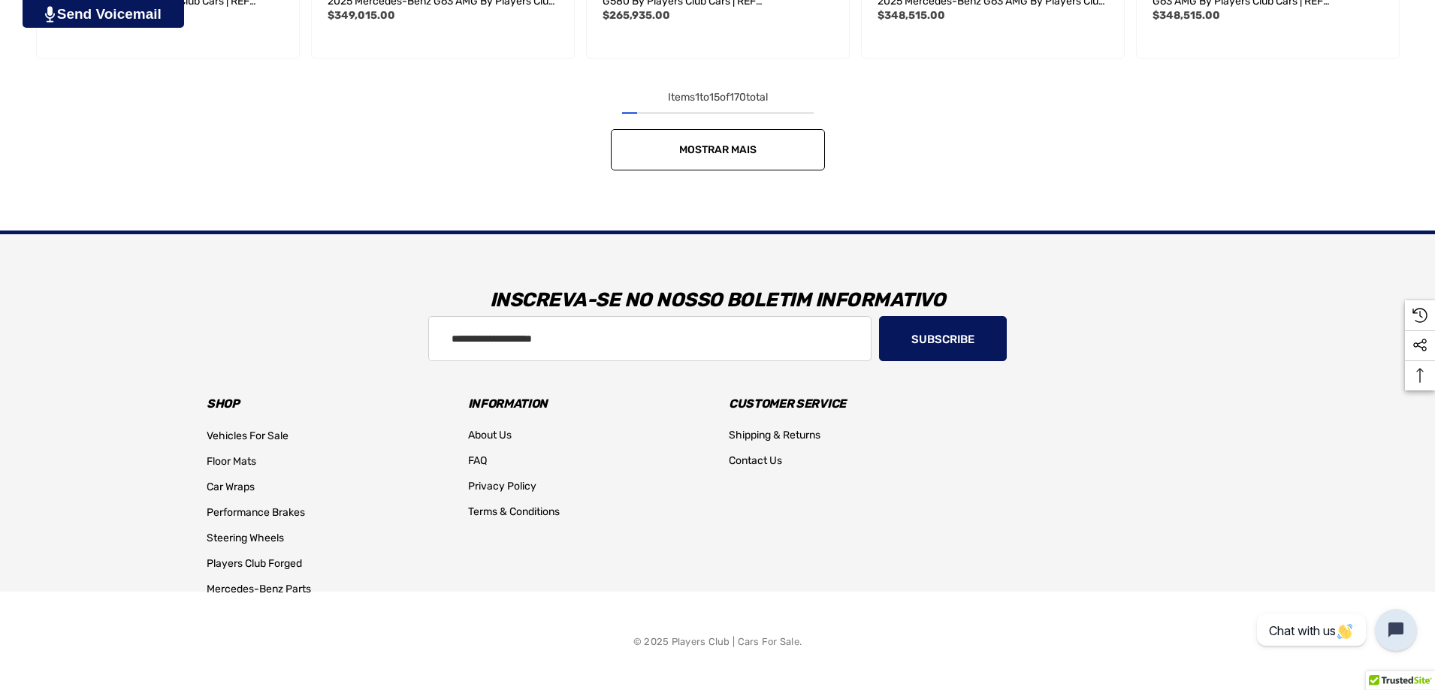
click at [776, 137] on link "Mostrar mais" at bounding box center [718, 149] width 214 height 41
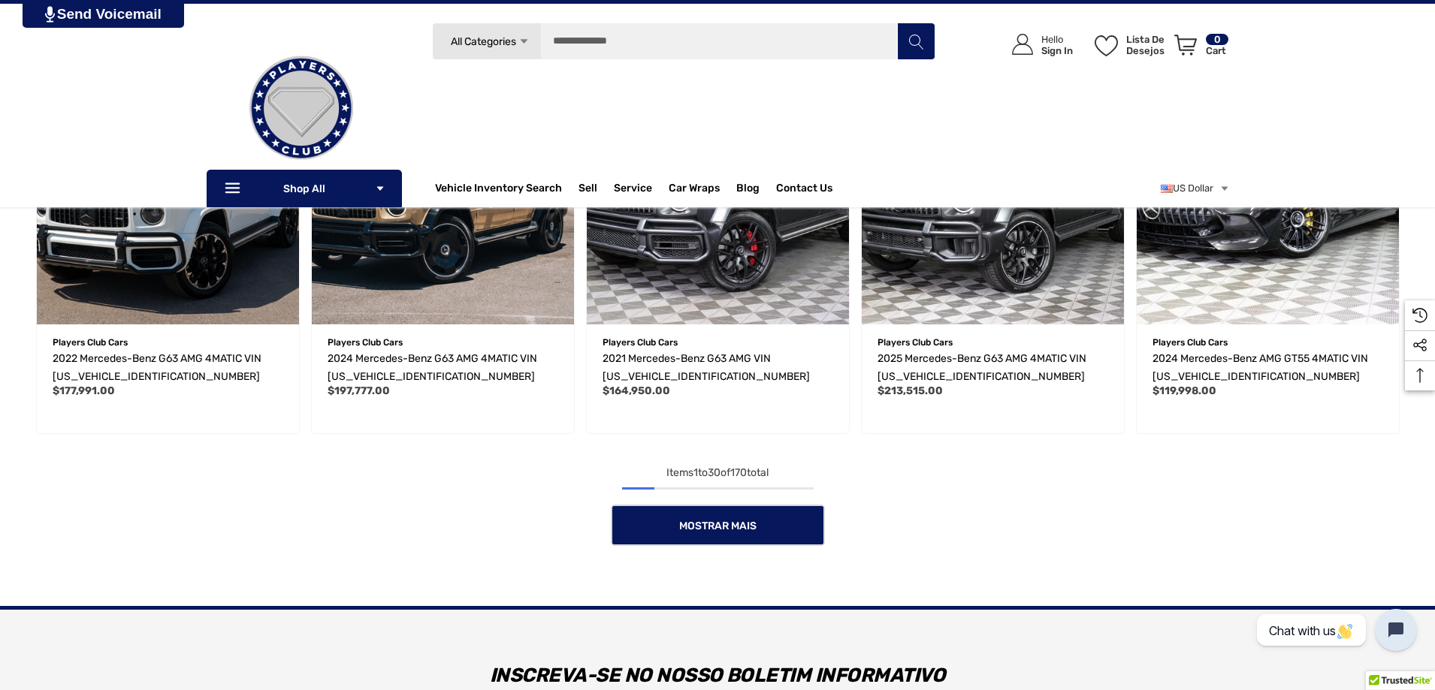
scroll to position [2352, 0]
